Goal: Complete application form

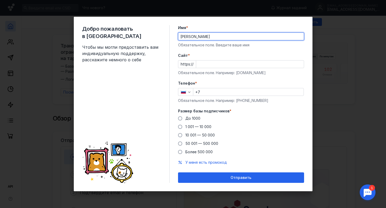
type input "[PERSON_NAME]"
click at [224, 67] on input "Cайт *" at bounding box center [250, 64] width 108 height 7
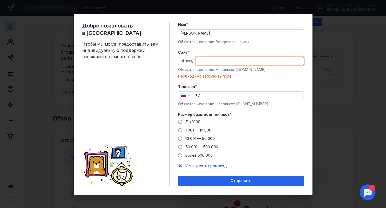
paste input "[DOMAIN_NAME][URL]"
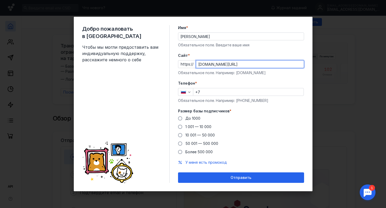
type input "[DOMAIN_NAME][URL]"
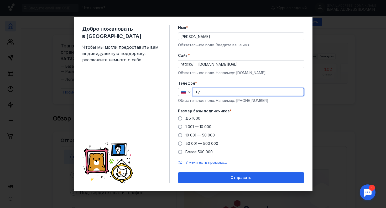
click at [207, 93] on input "+7" at bounding box center [248, 91] width 110 height 7
type input "[PHONE_NUMBER]"
click at [261, 82] on label "Телефон *" at bounding box center [241, 83] width 126 height 5
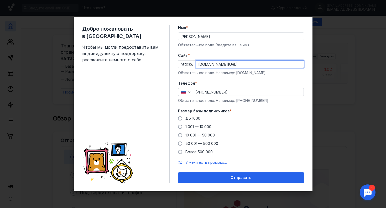
click at [227, 63] on input "[DOMAIN_NAME][URL]" at bounding box center [250, 64] width 108 height 7
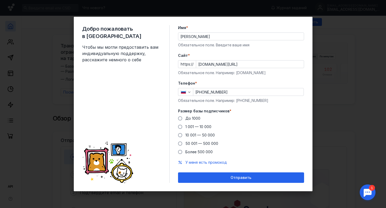
click at [240, 72] on div "Обязательное поле. Например: [DOMAIN_NAME]" at bounding box center [241, 72] width 126 height 5
click at [181, 136] on span at bounding box center [180, 135] width 4 height 4
click at [0, 0] on input "10 001 — 50 000" at bounding box center [0, 0] width 0 height 0
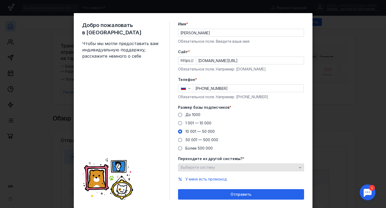
click at [225, 168] on div "Выберите систему" at bounding box center [238, 168] width 119 height 4
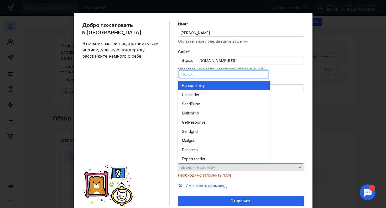
click at [225, 168] on div "Выберите систему" at bounding box center [238, 168] width 119 height 4
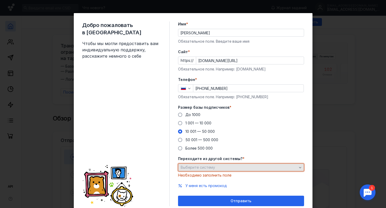
click at [234, 171] on div "Выберите систему" at bounding box center [241, 168] width 126 height 8
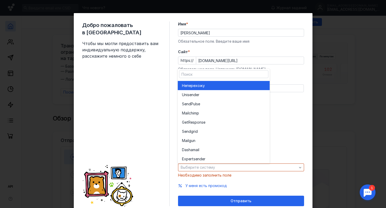
click at [204, 88] on span "перехожу" at bounding box center [196, 85] width 18 height 5
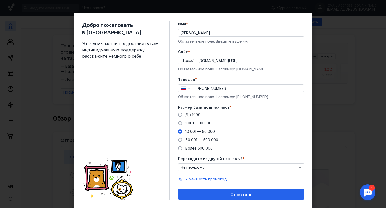
scroll to position [13, 0]
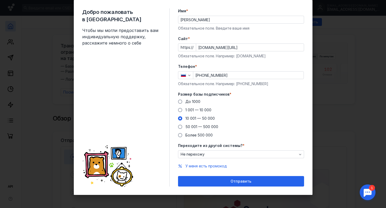
click at [231, 48] on input "[DOMAIN_NAME][URL]" at bounding box center [250, 47] width 108 height 7
type input "[DOMAIN_NAME]"
click at [289, 121] on div "До [DATE] 1 001 — 10 000 10 001 — 50 000 50 001 — 500 000 Более 500 000" at bounding box center [241, 118] width 126 height 39
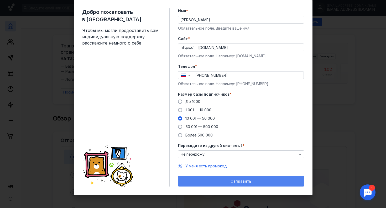
click at [229, 183] on div "Отправить" at bounding box center [241, 182] width 121 height 4
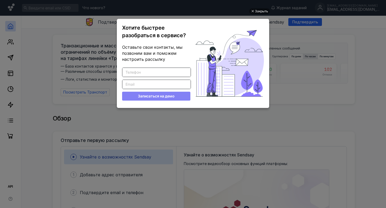
scroll to position [0, 0]
click at [254, 13] on div "Закрыть" at bounding box center [259, 11] width 21 height 6
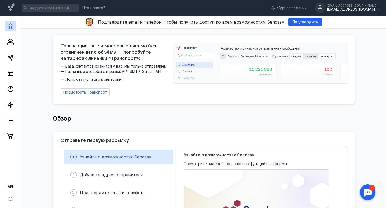
click at [353, 9] on div "[EMAIL_ADDRESS][DOMAIN_NAME]" at bounding box center [353, 9] width 52 height 4
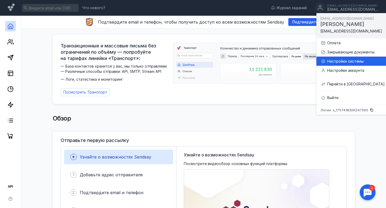
click at [335, 63] on div "Настройки системы" at bounding box center [355, 61] width 57 height 5
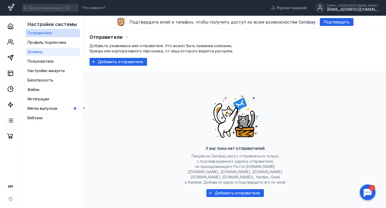
click at [42, 55] on div "Домены" at bounding box center [35, 52] width 15 height 6
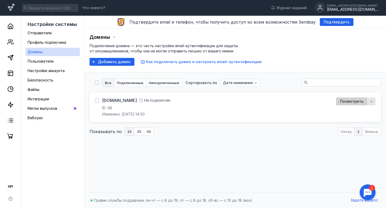
click at [352, 101] on span "Посмотреть" at bounding box center [351, 101] width 23 height 4
